Goal: Information Seeking & Learning: Find specific fact

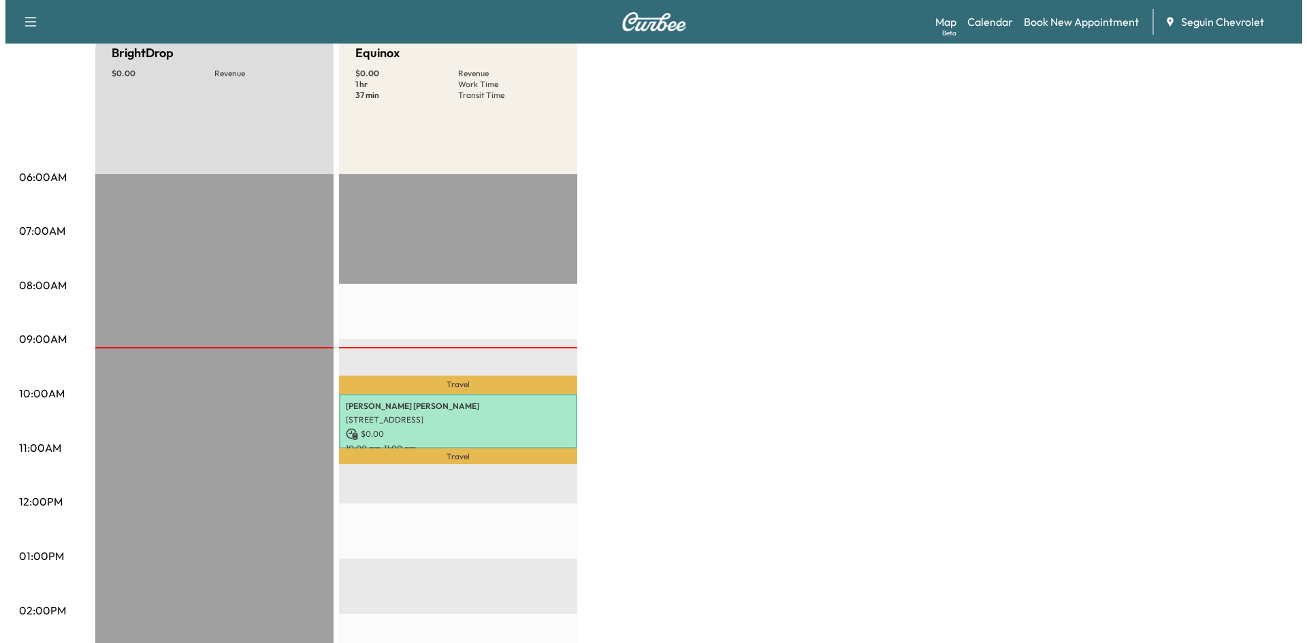
scroll to position [146, 0]
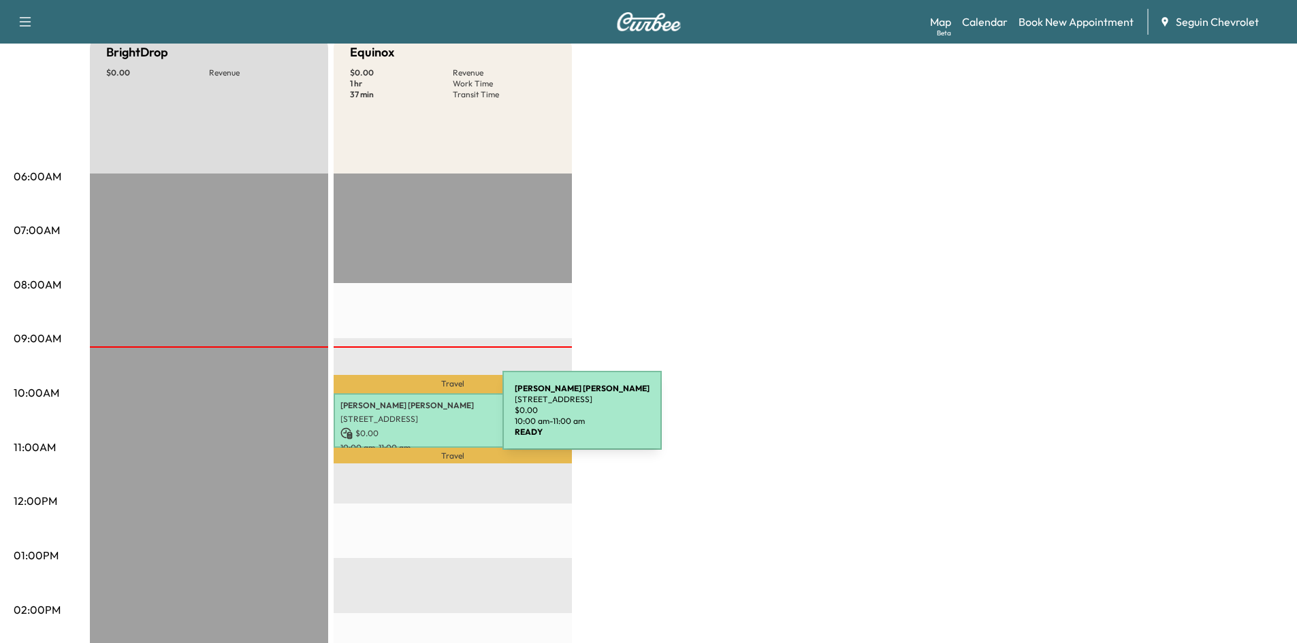
click at [400, 419] on p "[STREET_ADDRESS]" at bounding box center [452, 419] width 225 height 11
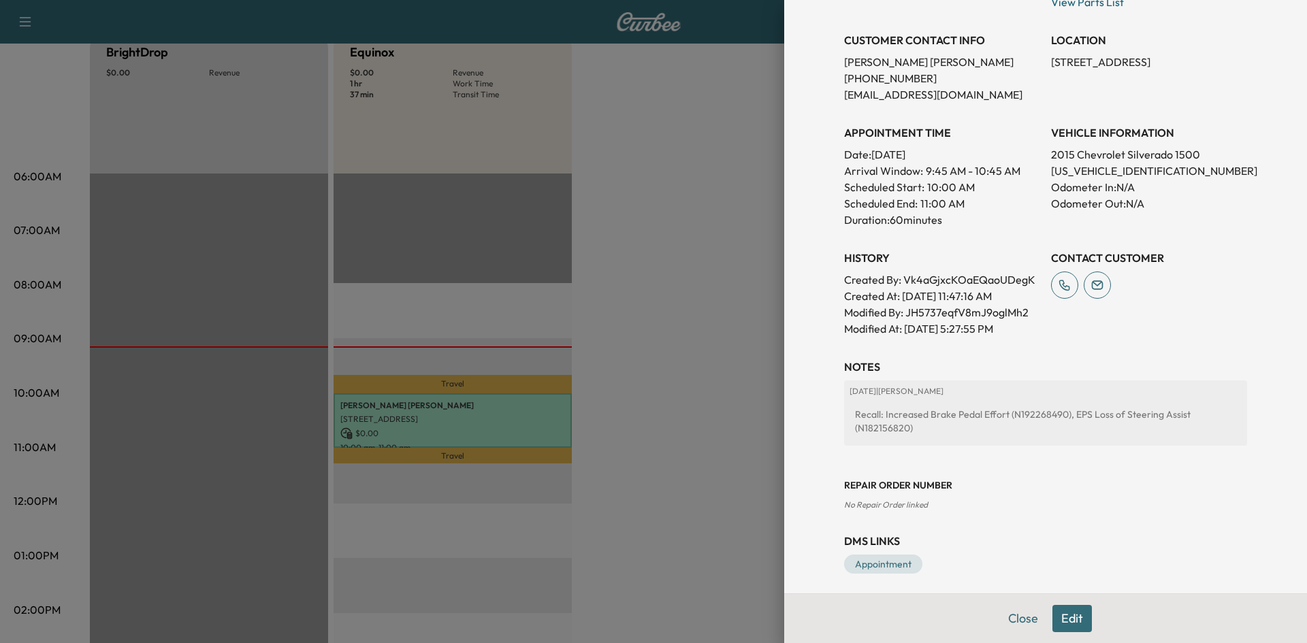
scroll to position [272, 0]
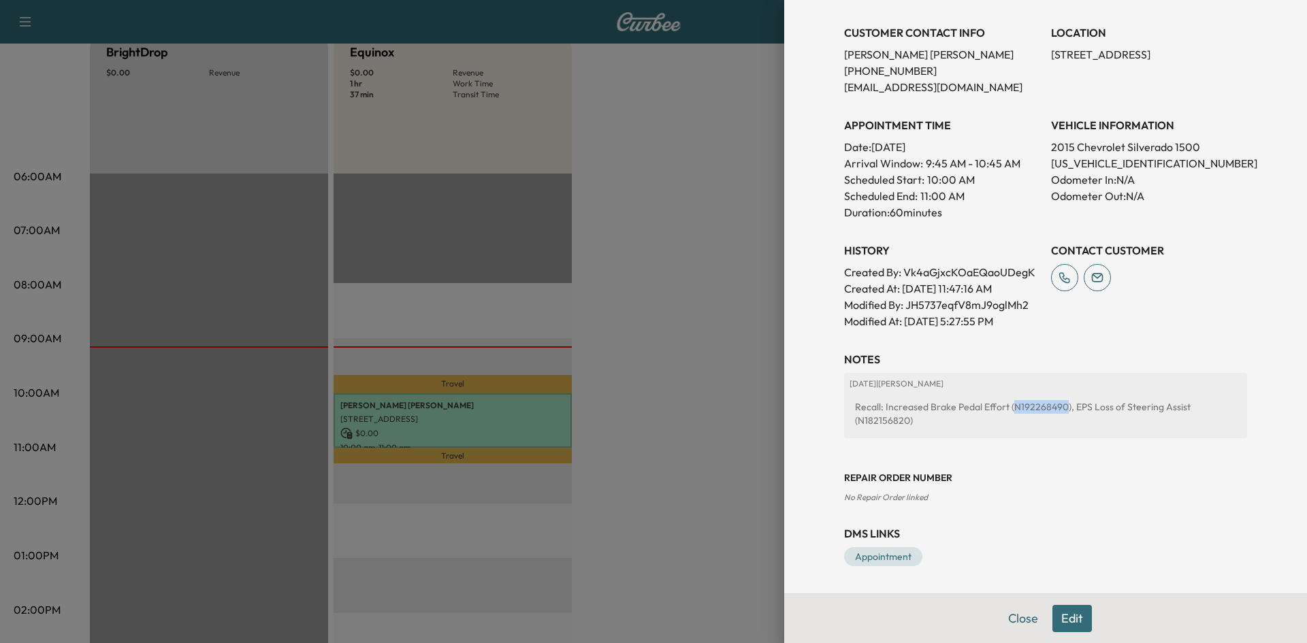
drag, startPoint x: 1001, startPoint y: 408, endPoint x: 1053, endPoint y: 409, distance: 51.7
click at [1053, 409] on div "Recall: Increased Brake Pedal Effort (N192268490), EPS Loss of Steering Assist …" at bounding box center [1046, 414] width 392 height 38
copy div "N192268490"
drag, startPoint x: 850, startPoint y: 419, endPoint x: 897, endPoint y: 423, distance: 46.5
click at [897, 423] on div "Recall: Increased Brake Pedal Effort (N192268490), EPS Loss of Steering Assist …" at bounding box center [1046, 414] width 392 height 38
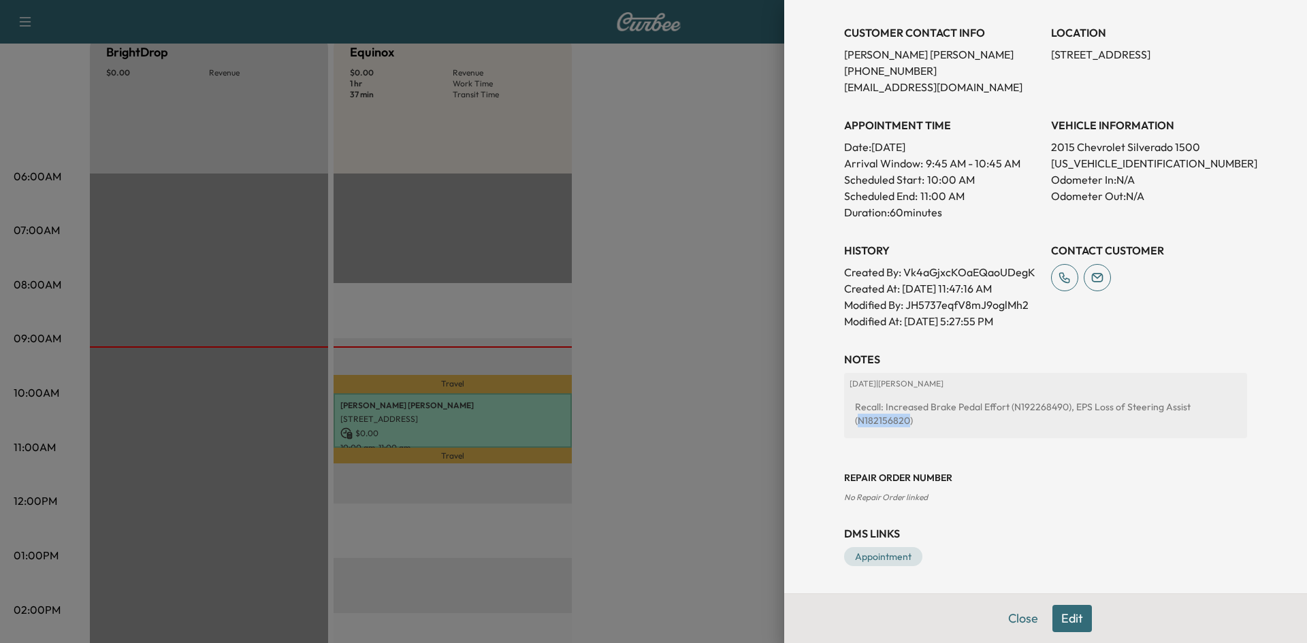
copy div "N182156820"
click at [886, 423] on div "Recall: Increased Brake Pedal Effort (N192268490), EPS Loss of Steering Assist …" at bounding box center [1046, 414] width 392 height 38
drag, startPoint x: 848, startPoint y: 420, endPoint x: 896, endPoint y: 422, distance: 48.4
click at [896, 422] on div "Recall: Increased Brake Pedal Effort (N192268490), EPS Loss of Steering Assist …" at bounding box center [1046, 414] width 392 height 38
copy div "N182156820"
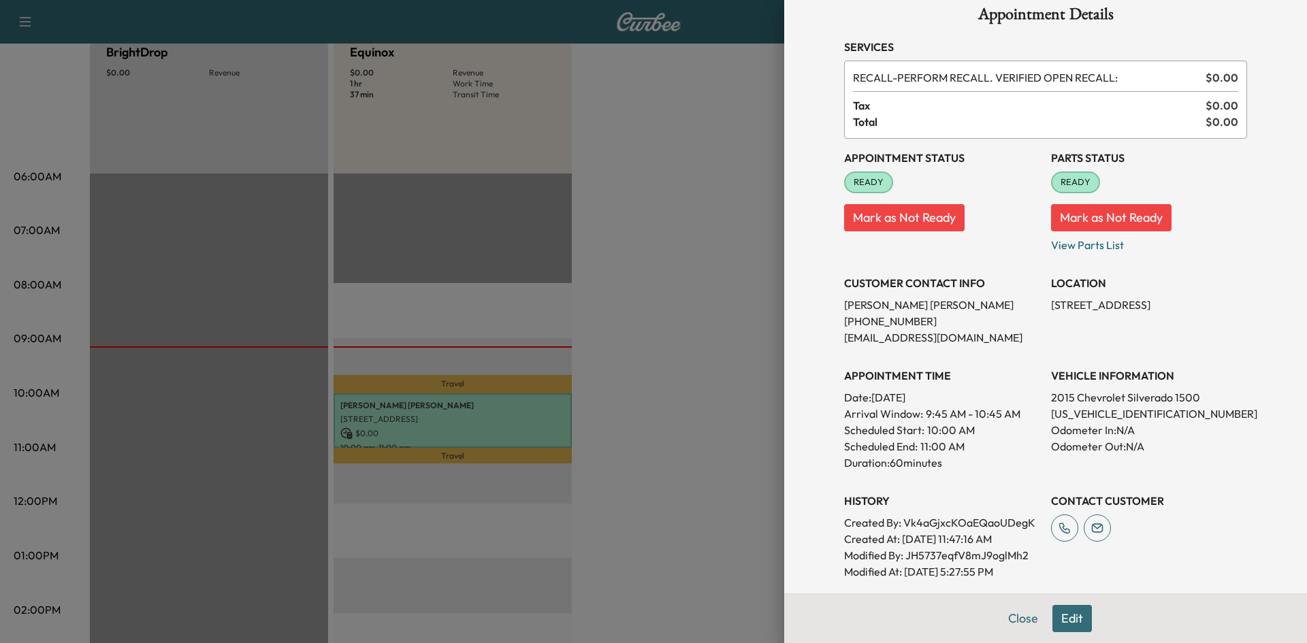
scroll to position [20, 0]
drag, startPoint x: 1042, startPoint y: 417, endPoint x: 1173, endPoint y: 419, distance: 131.4
click at [1173, 419] on p "[US_VEHICLE_IDENTIFICATION_NUMBER]" at bounding box center [1149, 414] width 196 height 16
copy p "[US_VEHICLE_IDENTIFICATION_NUMBER]"
